Goal: Information Seeking & Learning: Learn about a topic

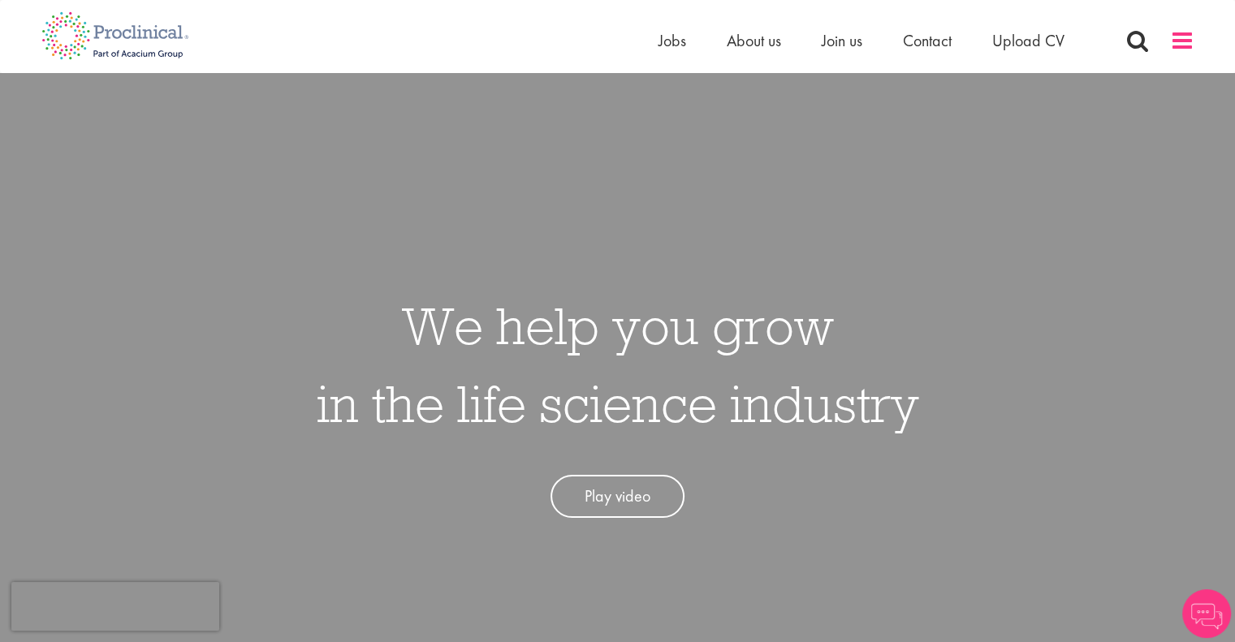
click at [1179, 41] on span at bounding box center [1182, 40] width 24 height 24
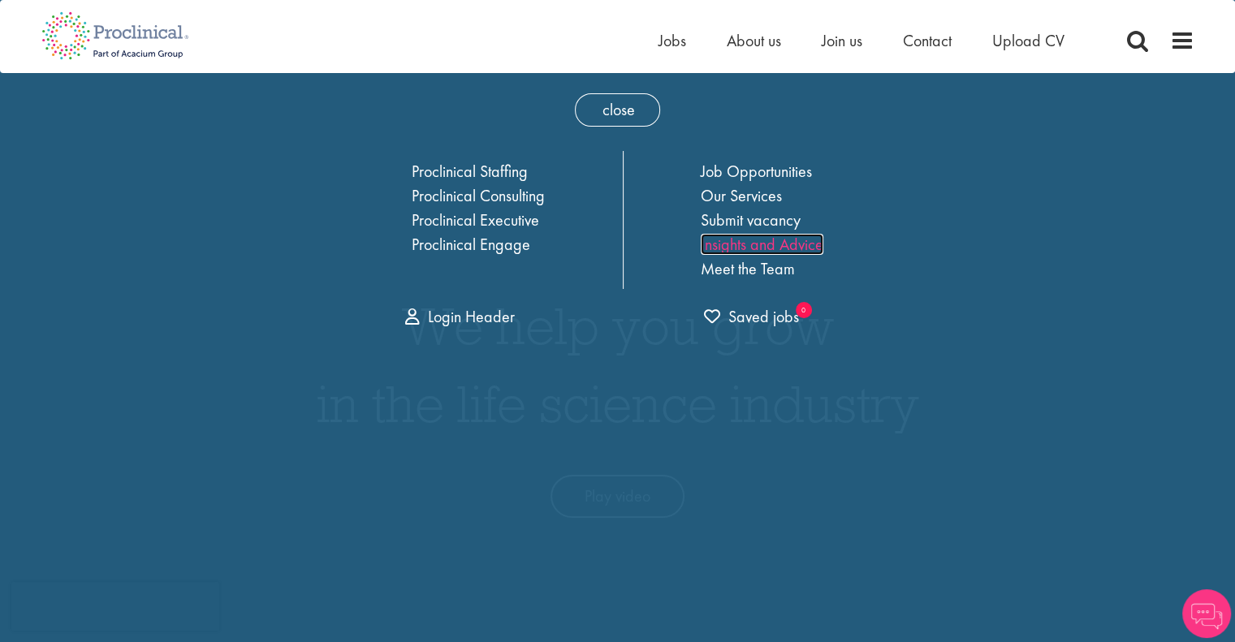
click at [766, 243] on link "Insights and Advice" at bounding box center [761, 244] width 123 height 21
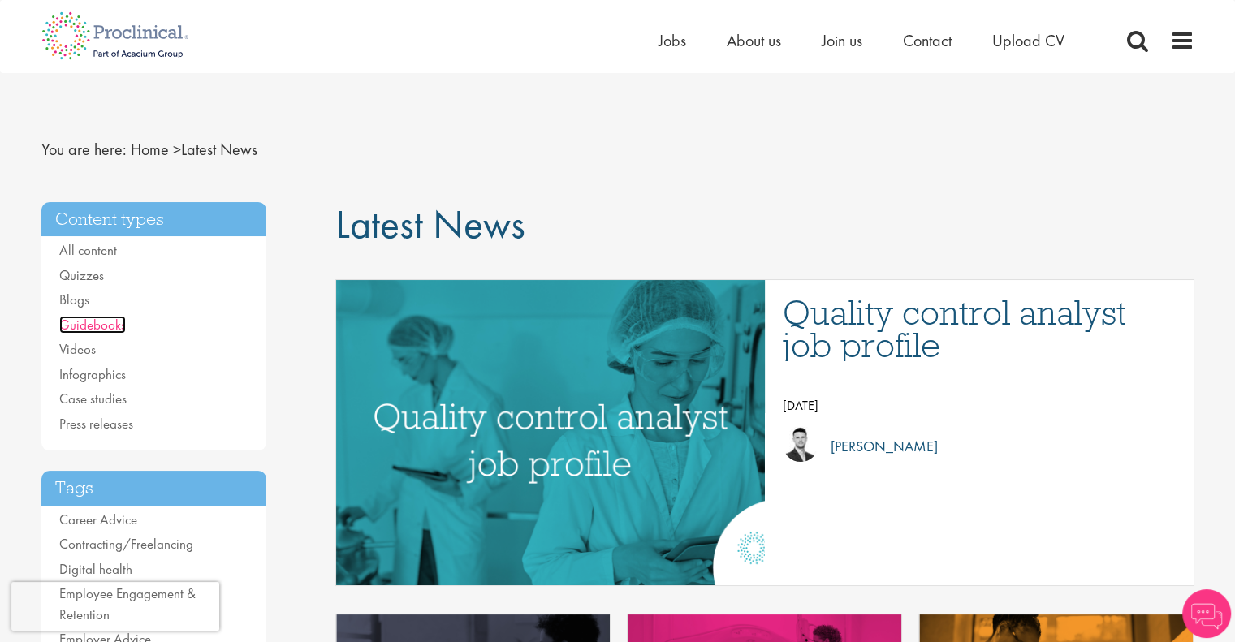
click at [83, 324] on link "Guidebooks" at bounding box center [92, 325] width 67 height 18
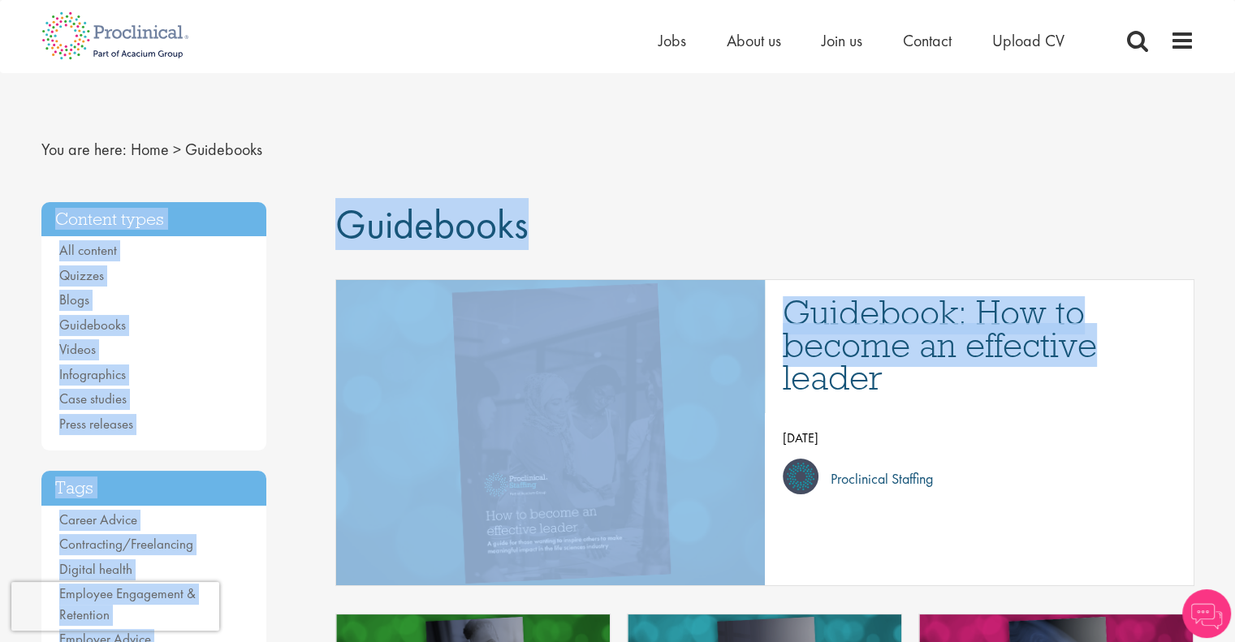
drag, startPoint x: 1231, startPoint y: 98, endPoint x: 1226, endPoint y: 353, distance: 254.9
